Goal: Task Accomplishment & Management: Use online tool/utility

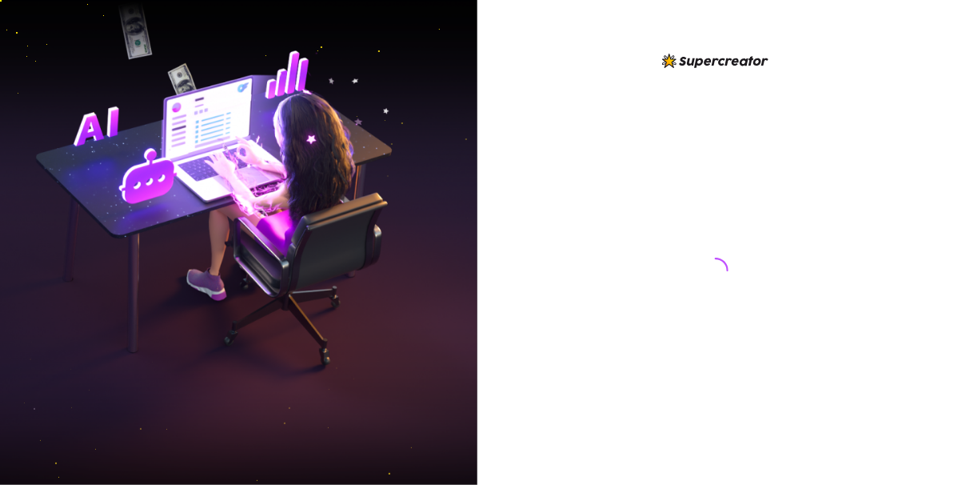
click at [939, 286] on div at bounding box center [715, 242] width 477 height 485
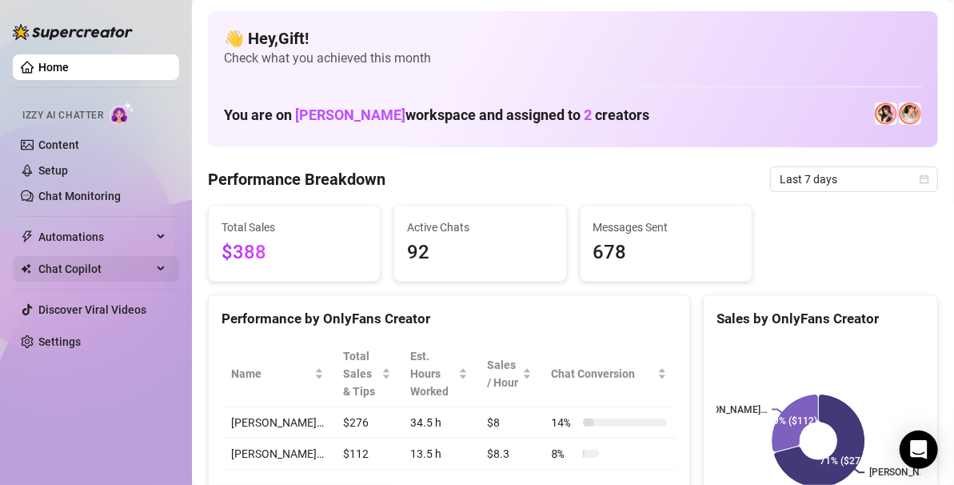
click at [167, 256] on div "Chat Copilot" at bounding box center [96, 269] width 166 height 26
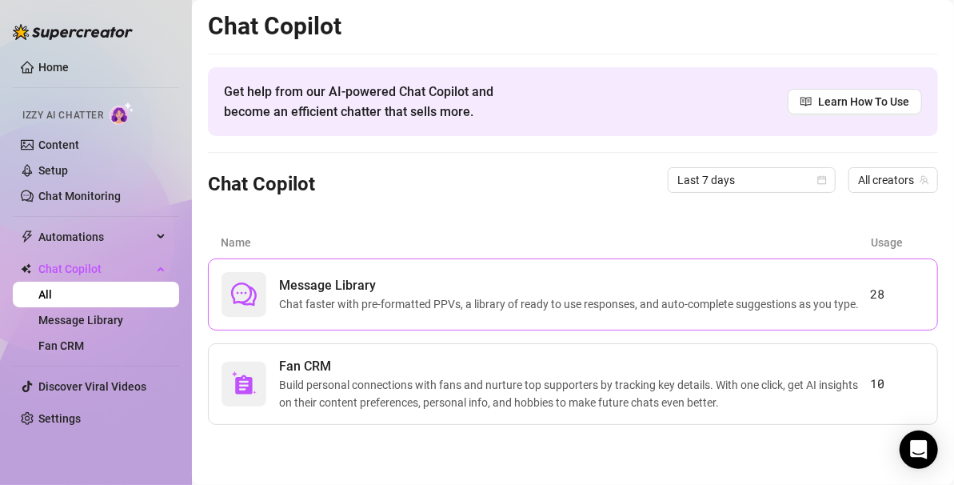
click at [580, 262] on div "Message Library Chat faster with pre-formatted PPVs, a library of ready to use …" at bounding box center [573, 294] width 730 height 72
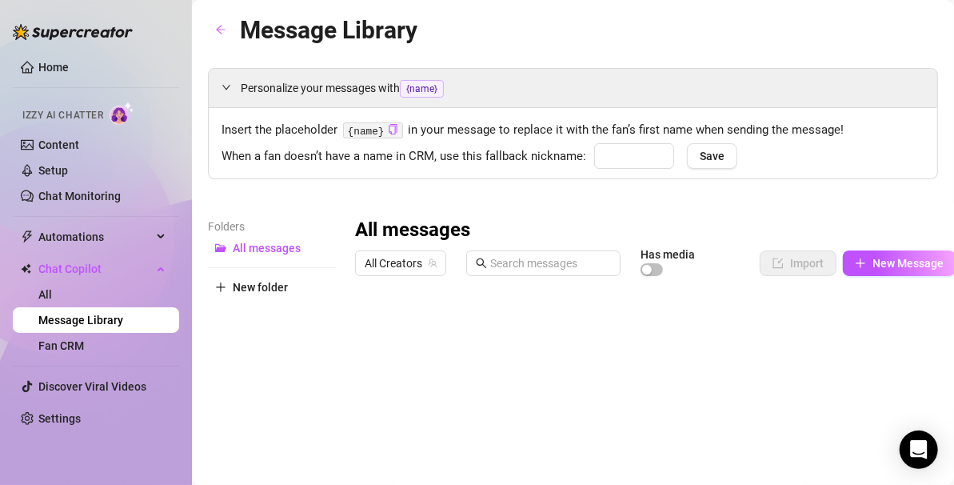
type input "love"
